Goal: Information Seeking & Learning: Learn about a topic

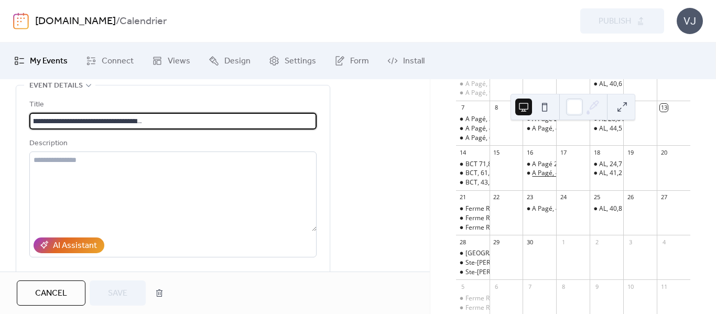
scroll to position [157, 0]
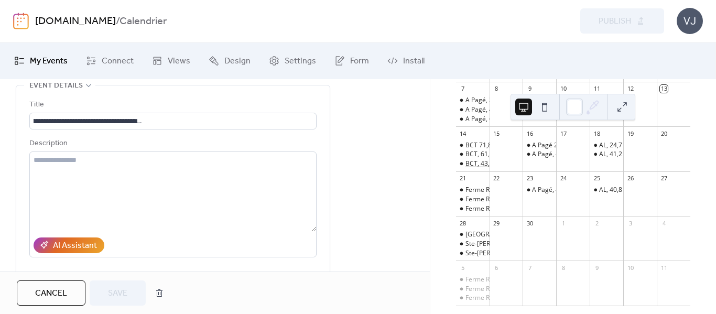
click at [486, 168] on div "BCT, 43,6 km [GEOGRAPHIC_DATA], [GEOGRAPHIC_DATA][PERSON_NAME], Ch [PERSON_NAME…" at bounding box center [686, 163] width 442 height 9
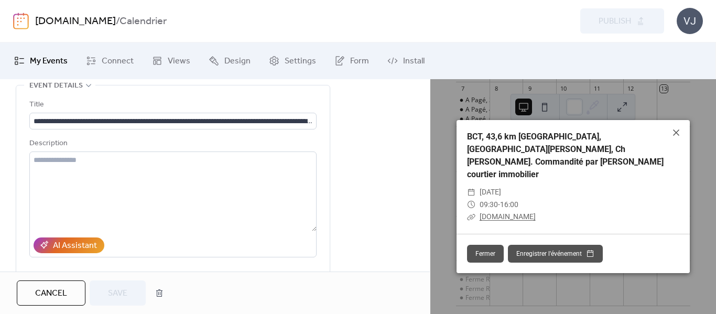
click at [493, 212] on link "[DOMAIN_NAME]" at bounding box center [507, 216] width 56 height 8
click at [677, 138] on icon at bounding box center [676, 132] width 13 height 13
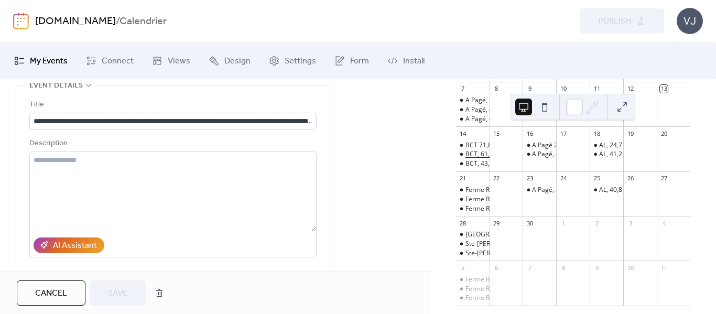
click at [488, 159] on div "BCT, 61,5 km [GEOGRAPHIC_DATA][PERSON_NAME], [GEOGRAPHIC_DATA], [GEOGRAPHIC_DAT…" at bounding box center [696, 154] width 463 height 9
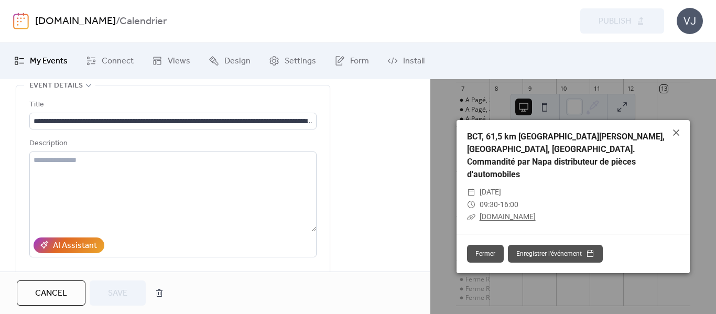
click at [530, 212] on link "[DOMAIN_NAME]" at bounding box center [507, 216] width 56 height 8
click at [672, 138] on icon at bounding box center [676, 132] width 13 height 13
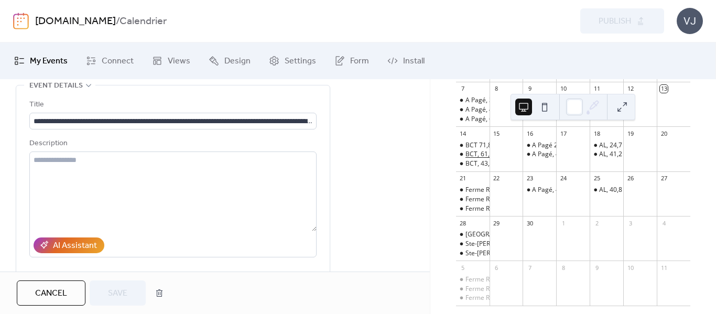
click at [489, 158] on div "BCT, 61,5 km [GEOGRAPHIC_DATA][PERSON_NAME], [GEOGRAPHIC_DATA], [GEOGRAPHIC_DAT…" at bounding box center [696, 154] width 463 height 9
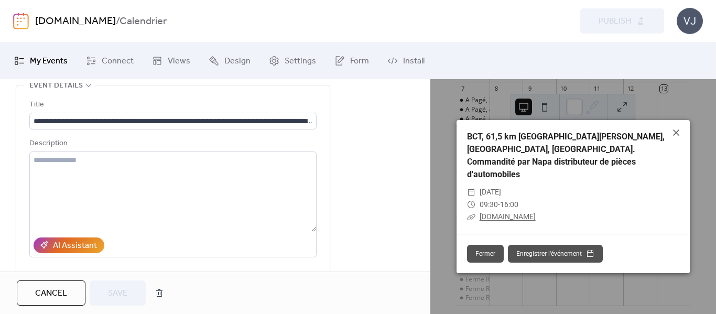
click at [514, 212] on link "[DOMAIN_NAME]" at bounding box center [507, 216] width 56 height 8
click at [670, 137] on icon at bounding box center [676, 132] width 13 height 13
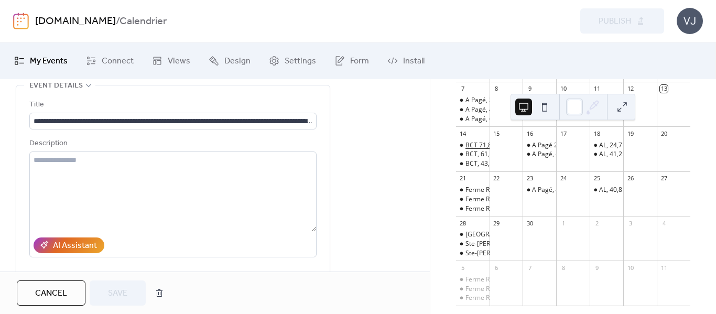
click at [481, 149] on div "BCT 71,8 km [GEOGRAPHIC_DATA][PERSON_NAME], l'Épiphanie, l'Assomption, Rg Point…" at bounding box center [713, 145] width 497 height 9
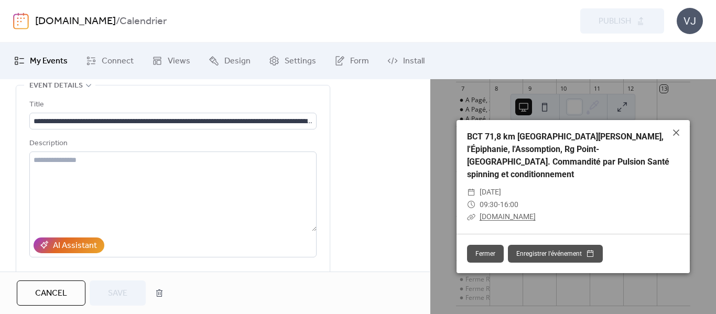
click at [515, 212] on link "[DOMAIN_NAME]" at bounding box center [507, 216] width 56 height 8
